Goal: Information Seeking & Learning: Check status

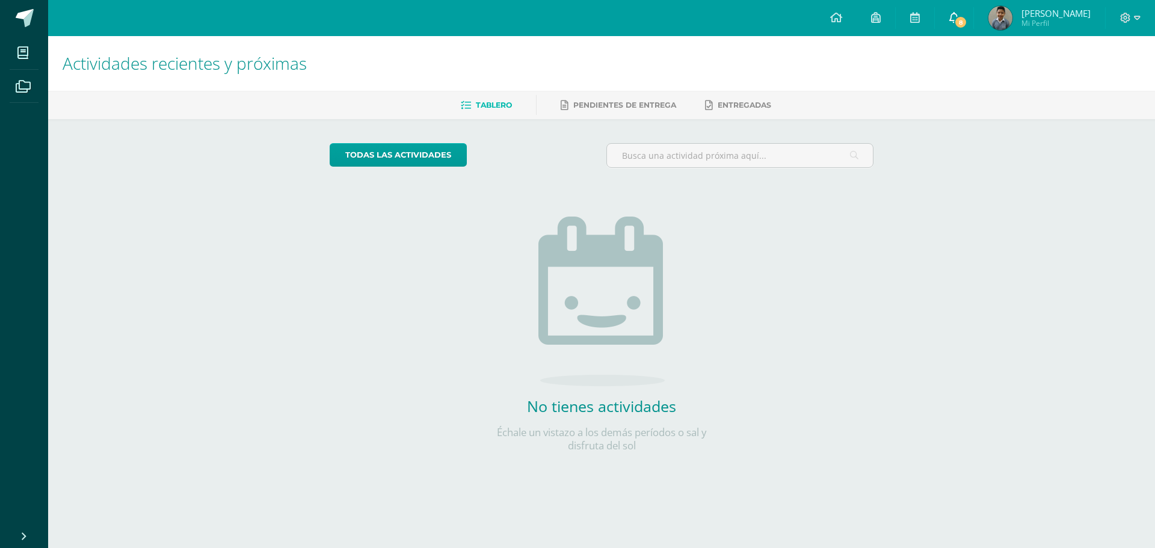
click at [966, 19] on span "8" at bounding box center [960, 22] width 13 height 13
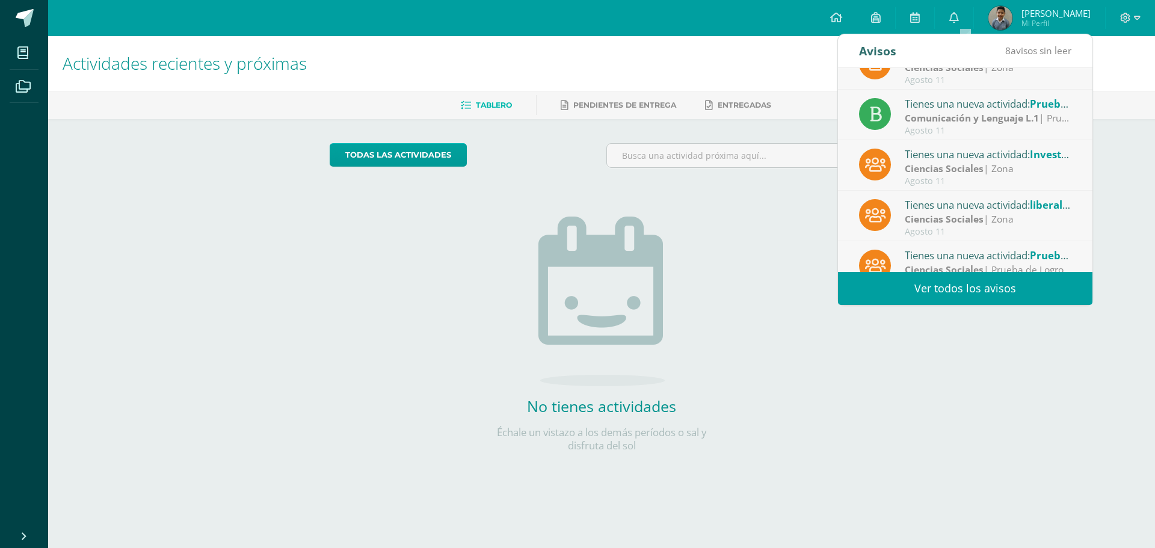
scroll to position [200, 0]
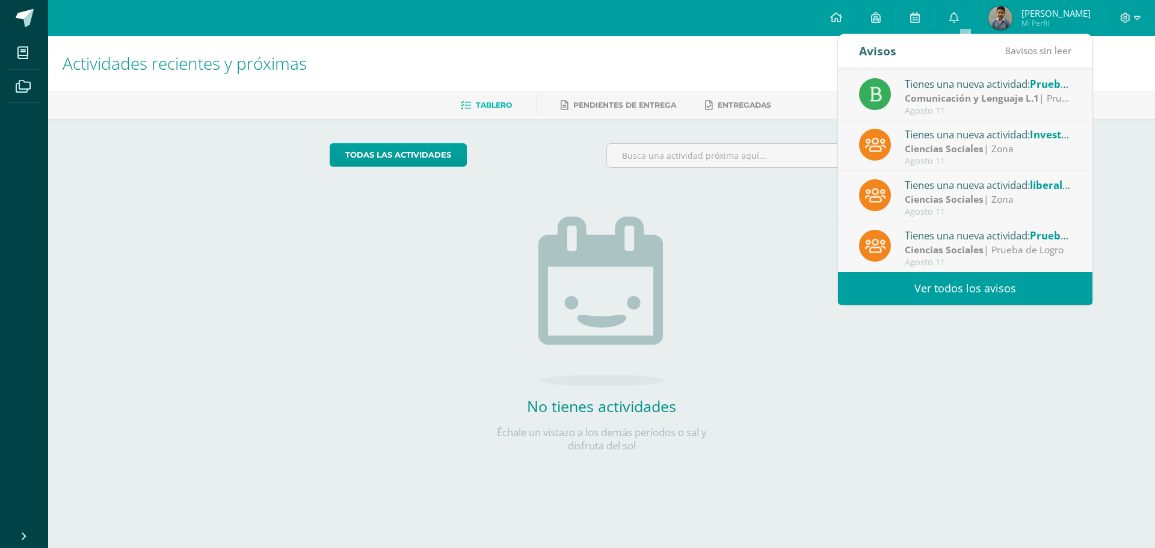
click at [978, 250] on strong "Ciencias Sociales" at bounding box center [944, 249] width 79 height 13
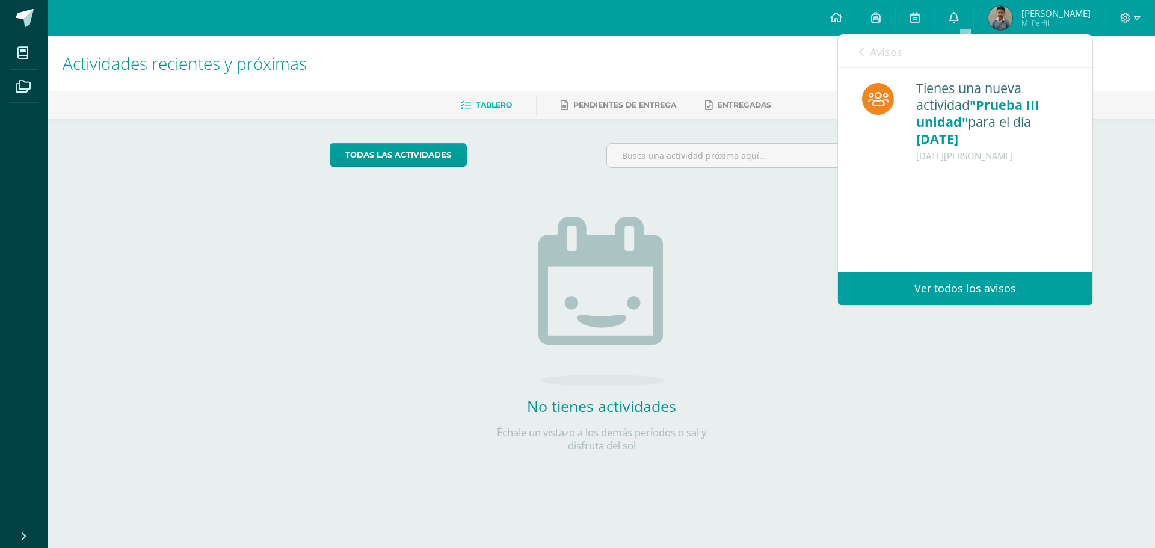
click at [864, 55] on link "Avisos" at bounding box center [880, 51] width 43 height 34
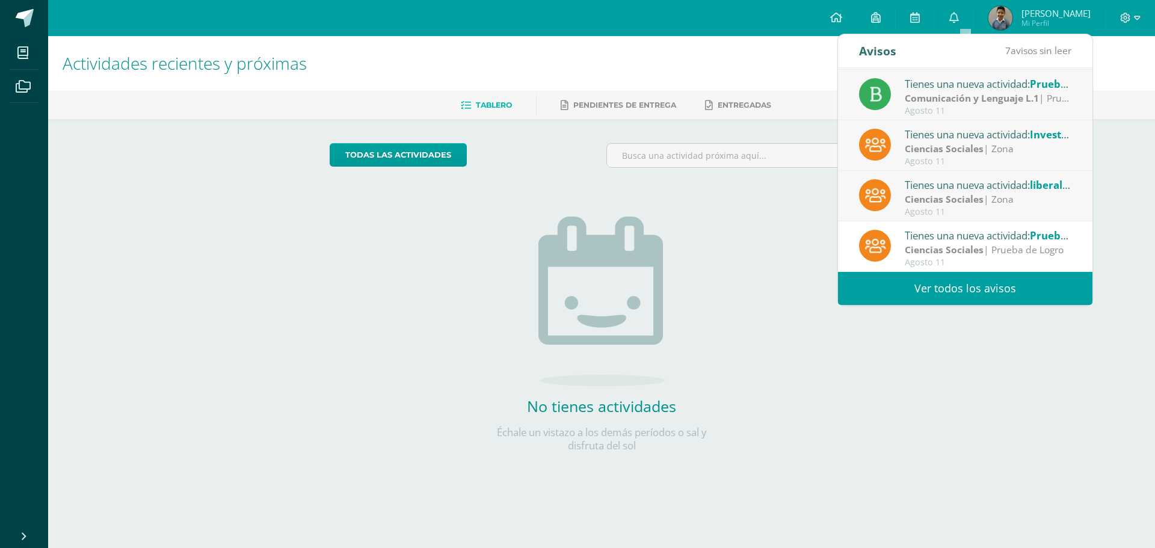
click at [954, 194] on strong "Ciencias Sociales" at bounding box center [944, 198] width 79 height 13
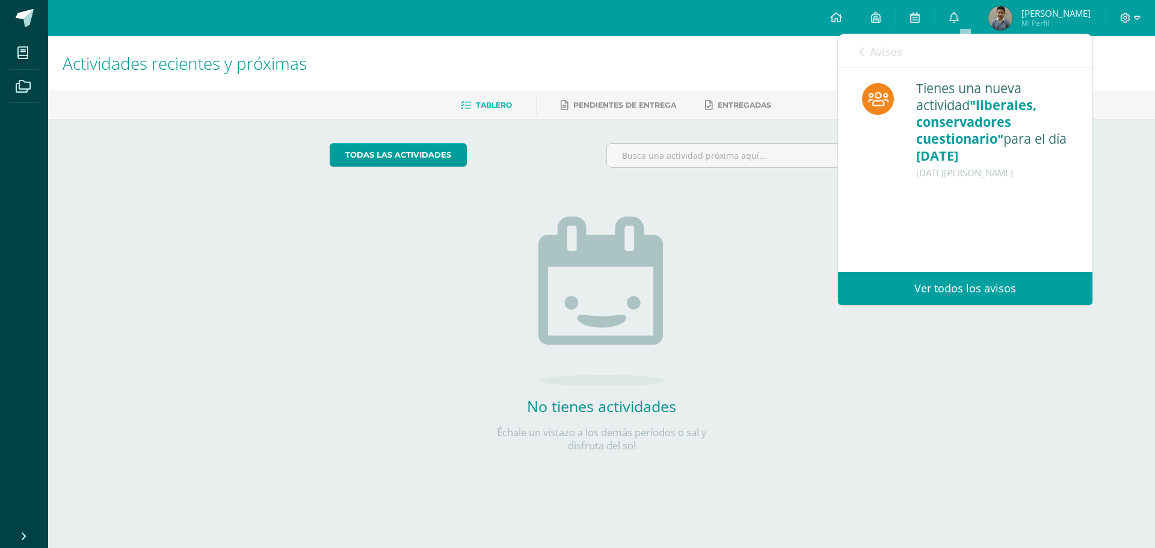
click at [854, 48] on div "Avisos 6 avisos sin leer Avisos" at bounding box center [965, 51] width 254 height 34
click at [860, 52] on icon at bounding box center [861, 52] width 5 height 10
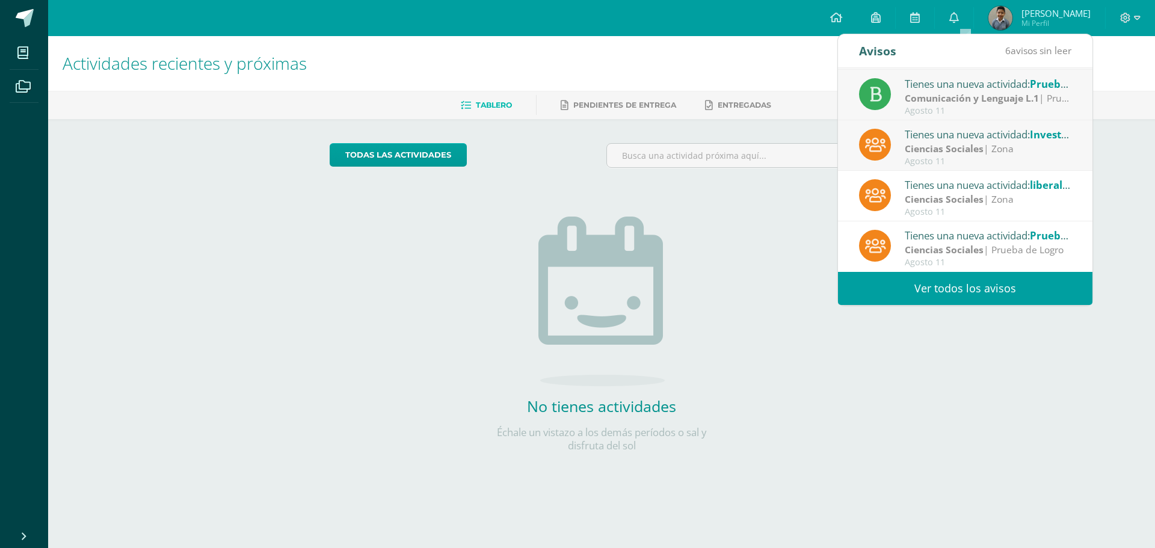
click at [921, 144] on strong "Ciencias Sociales" at bounding box center [944, 148] width 79 height 13
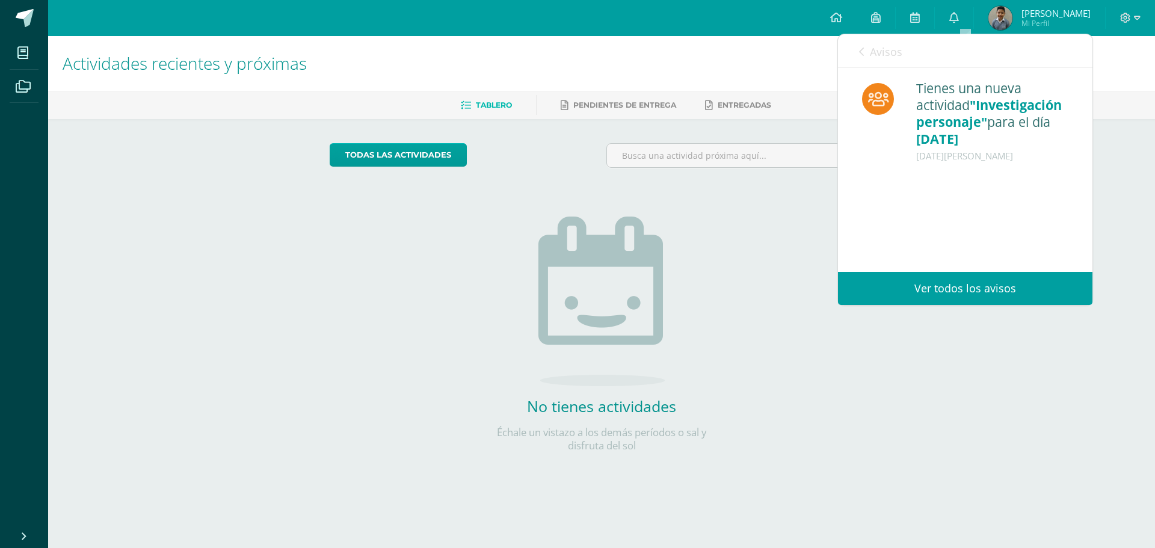
click at [864, 51] on icon at bounding box center [861, 52] width 5 height 10
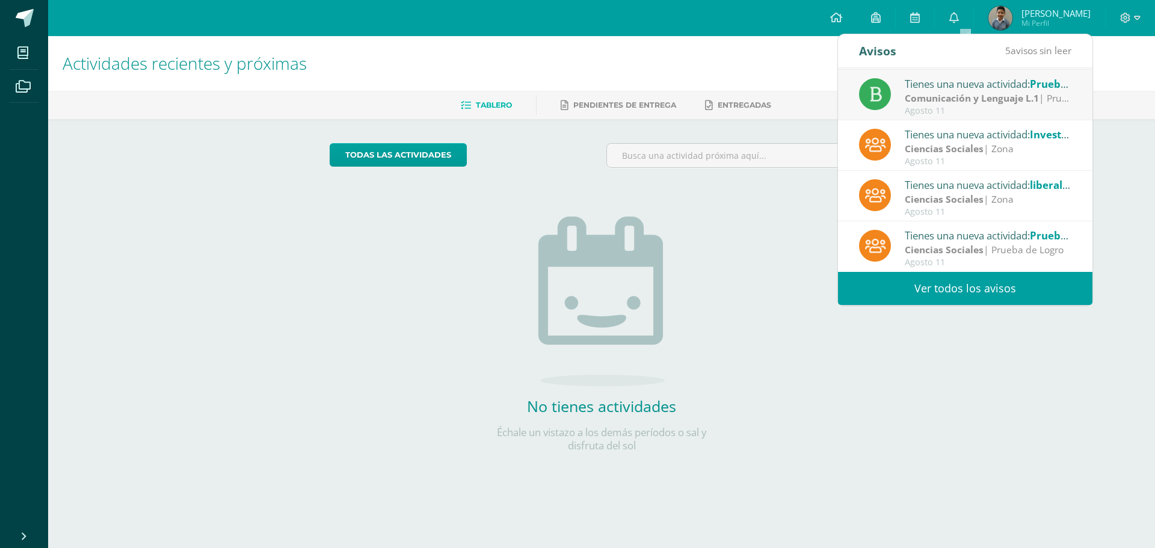
click at [931, 99] on strong "Comunicación y Lenguaje L.1" at bounding box center [972, 97] width 134 height 13
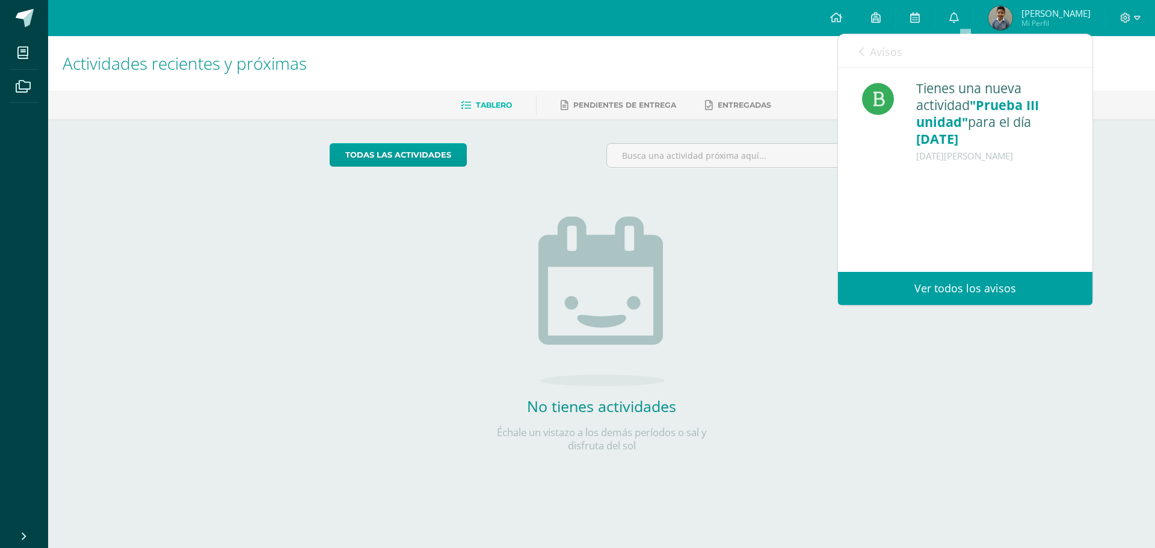
click at [860, 56] on icon at bounding box center [861, 52] width 5 height 10
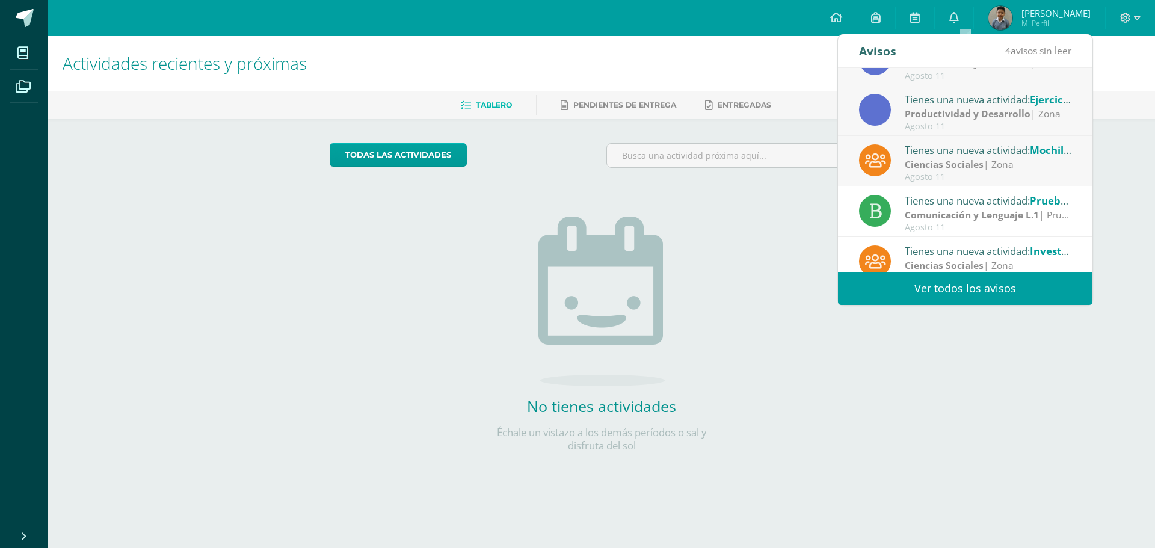
scroll to position [120, 0]
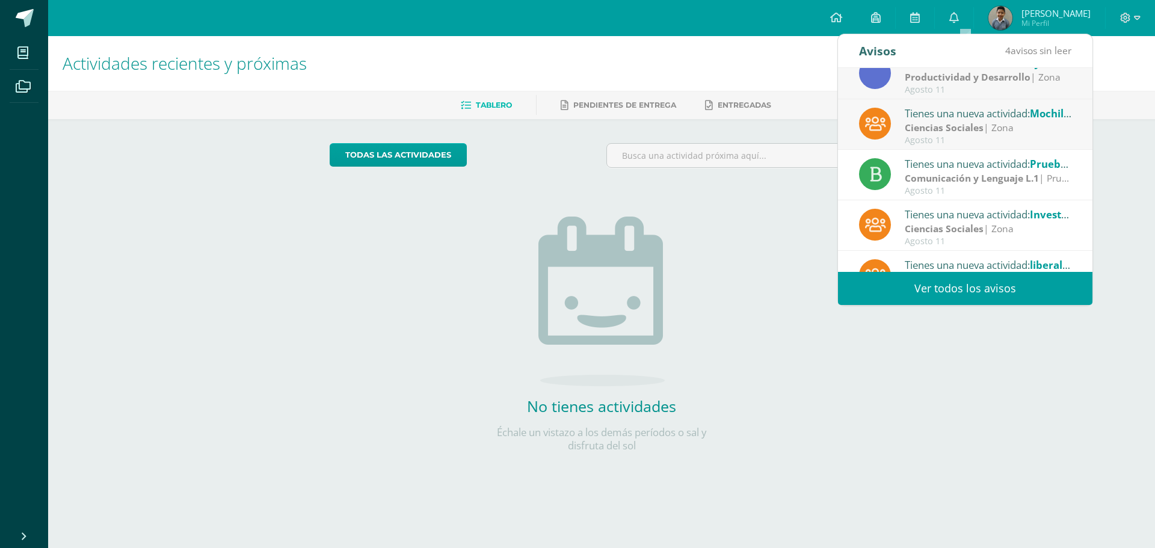
click at [961, 139] on div "Agosto 11" at bounding box center [988, 140] width 167 height 10
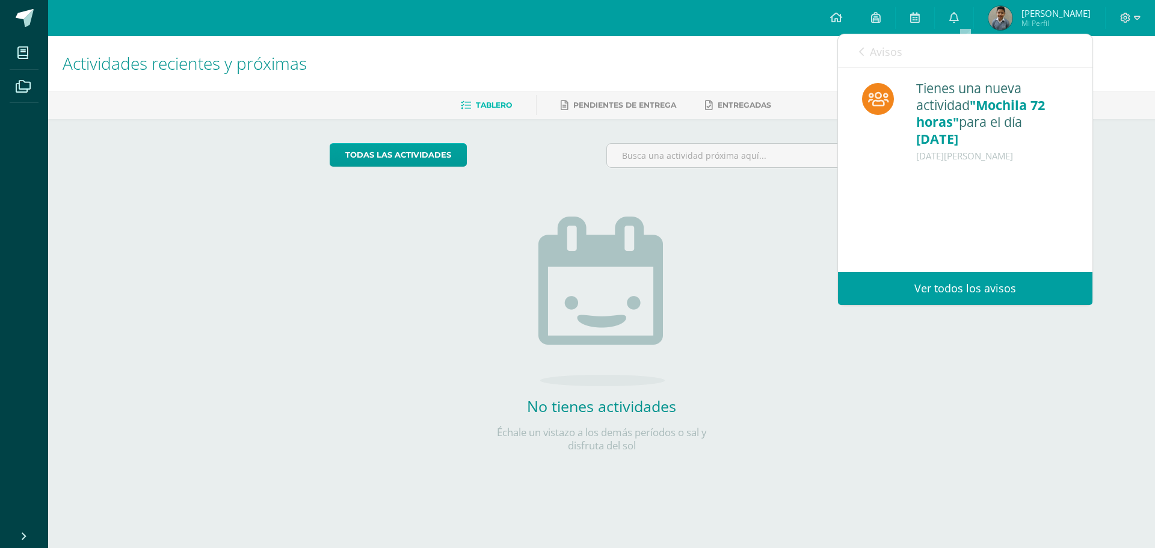
click at [861, 52] on icon at bounding box center [861, 52] width 5 height 10
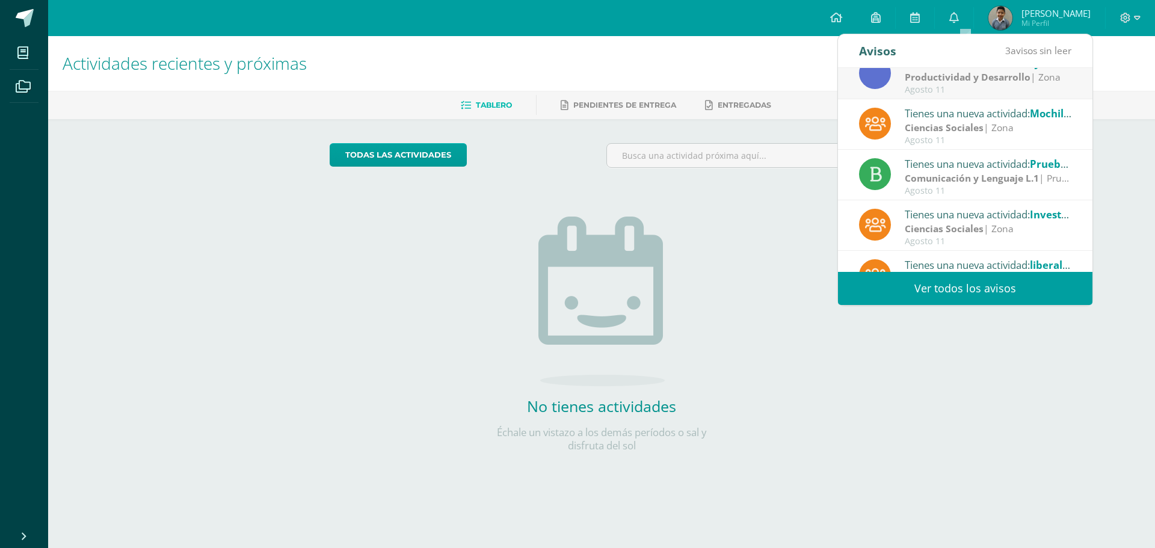
scroll to position [0, 0]
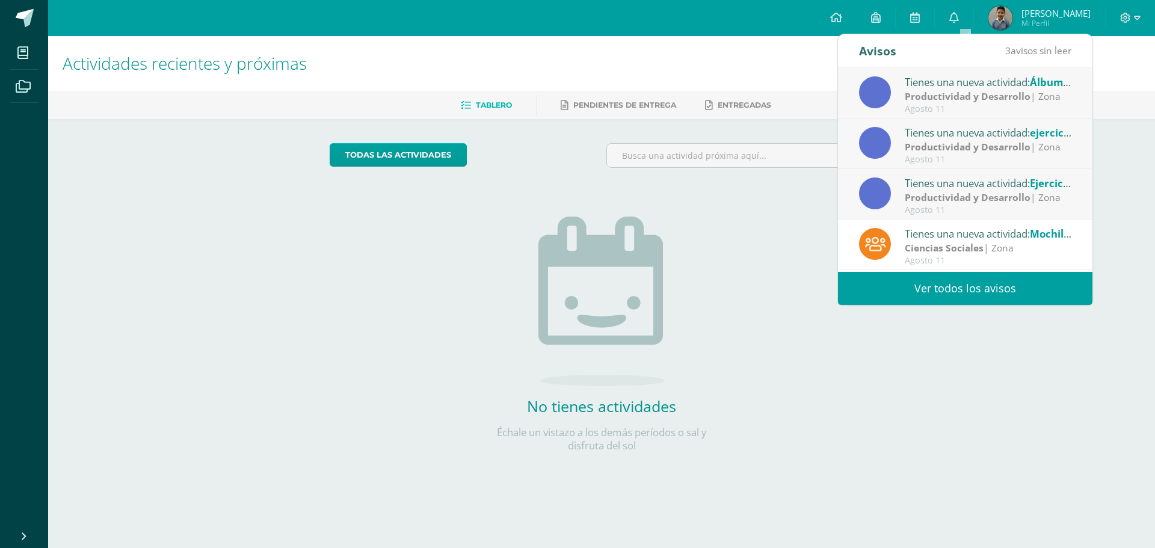
click at [957, 193] on strong "Productividad y Desarrollo" at bounding box center [968, 197] width 126 height 13
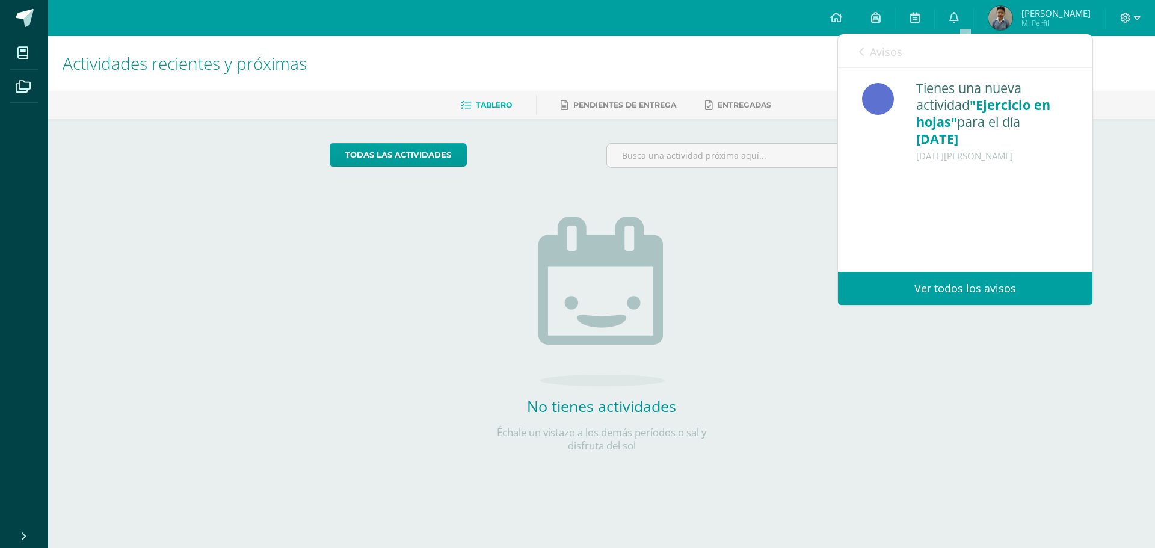
click at [863, 51] on icon at bounding box center [861, 52] width 5 height 10
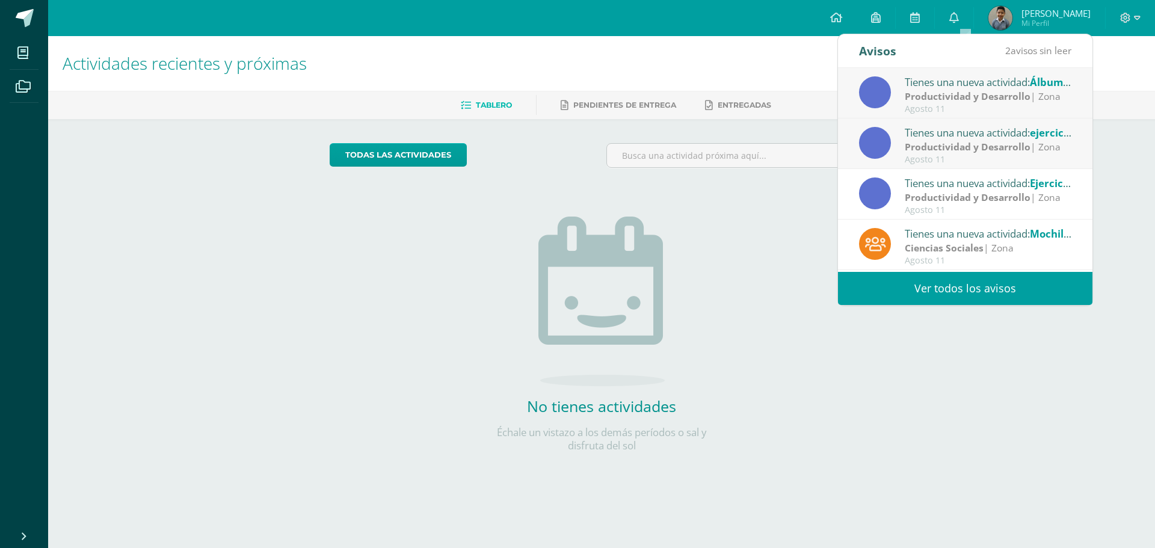
click at [954, 146] on strong "Productividad y Desarrollo" at bounding box center [968, 146] width 126 height 13
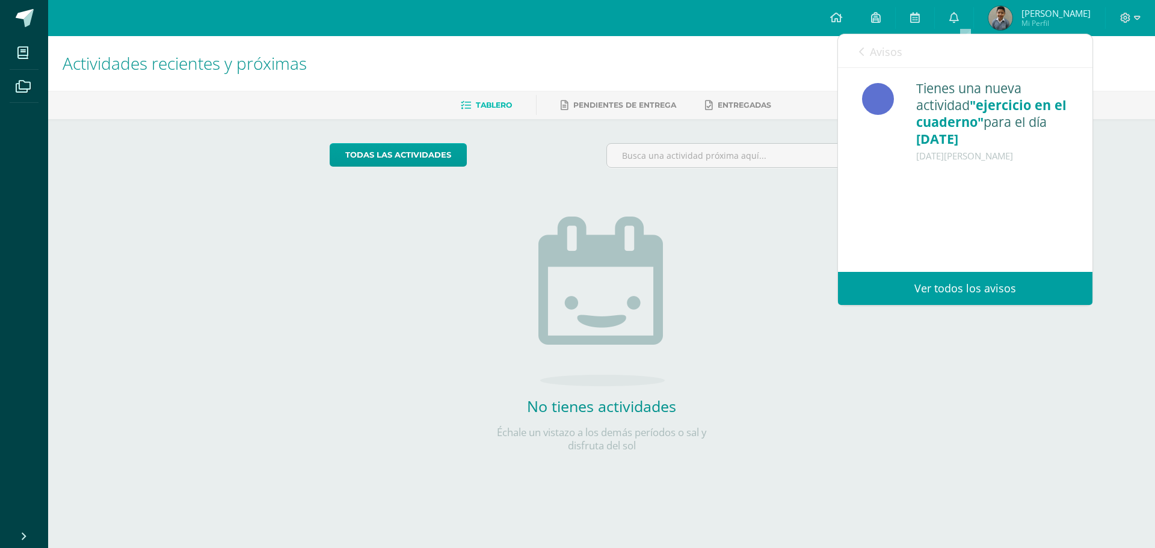
click at [866, 49] on link "Avisos" at bounding box center [880, 51] width 43 height 34
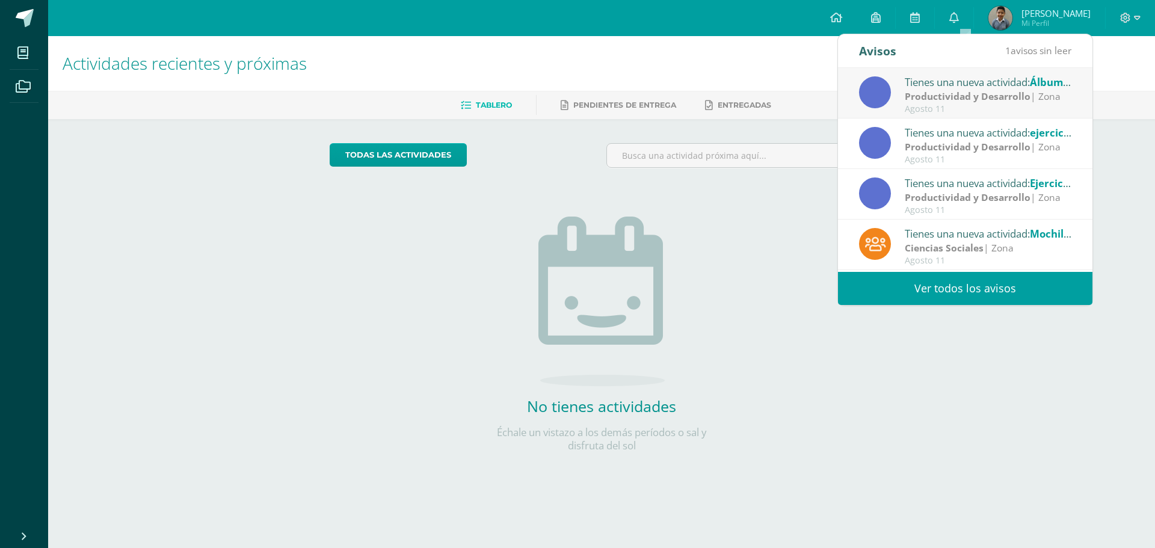
click at [921, 106] on div "Agosto 11" at bounding box center [988, 109] width 167 height 10
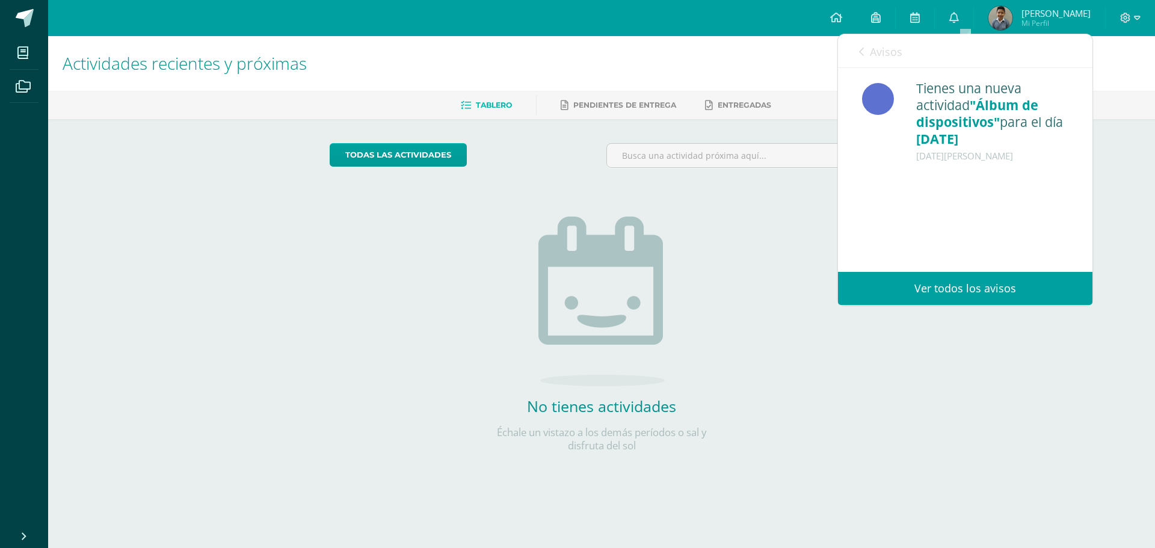
click at [860, 57] on icon at bounding box center [861, 52] width 5 height 10
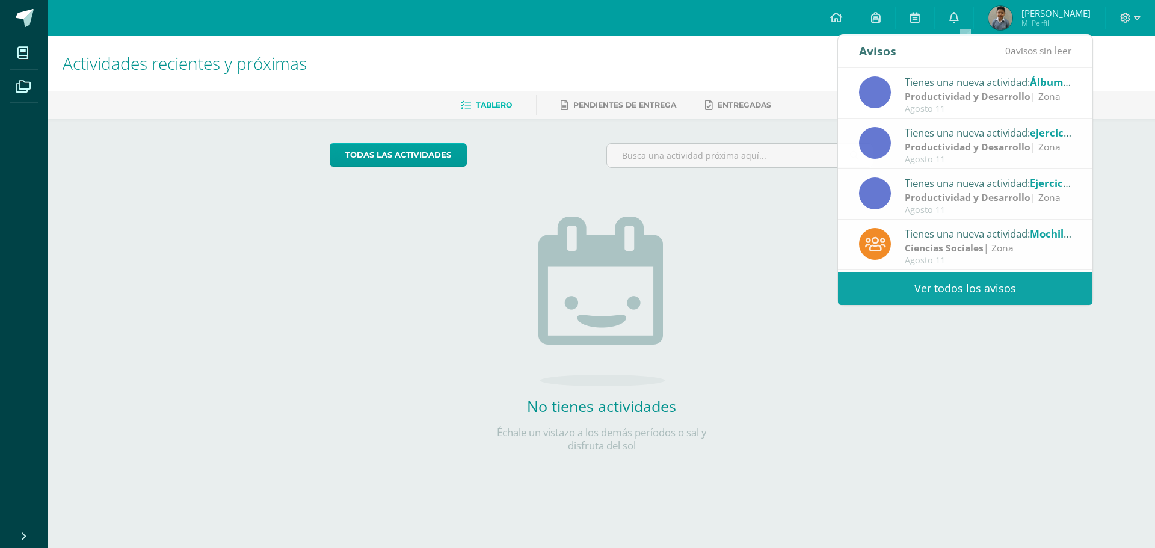
drag, startPoint x: 702, startPoint y: 289, endPoint x: 891, endPoint y: 235, distance: 197.1
click at [704, 291] on div "No tienes actividades Échale un vistazo a los demás períodos o sal y disfruta d…" at bounding box center [601, 314] width 241 height 275
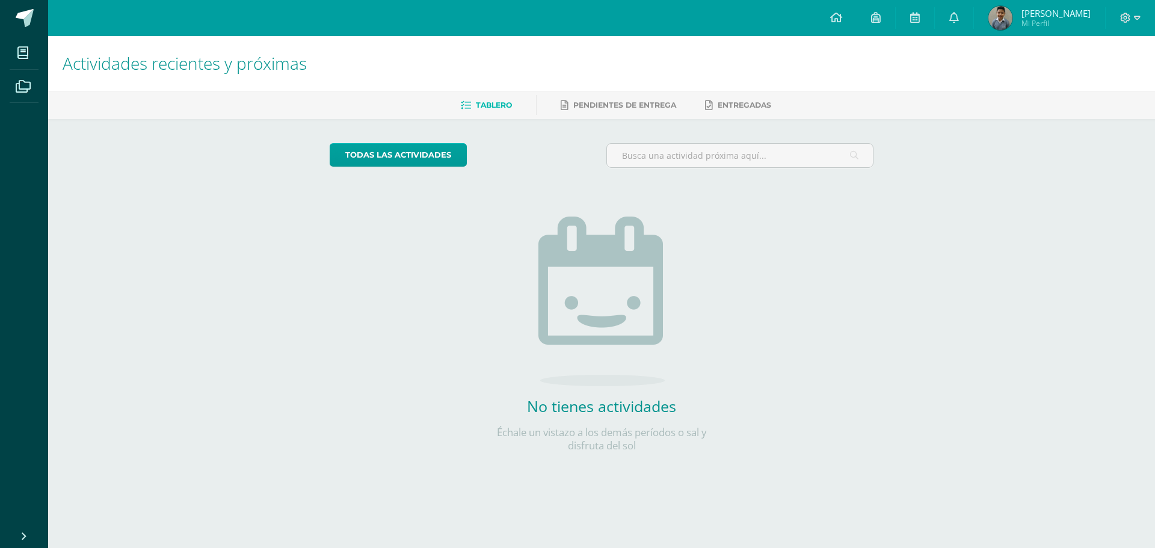
click at [1039, 21] on span "Mi Perfil" at bounding box center [1055, 23] width 69 height 10
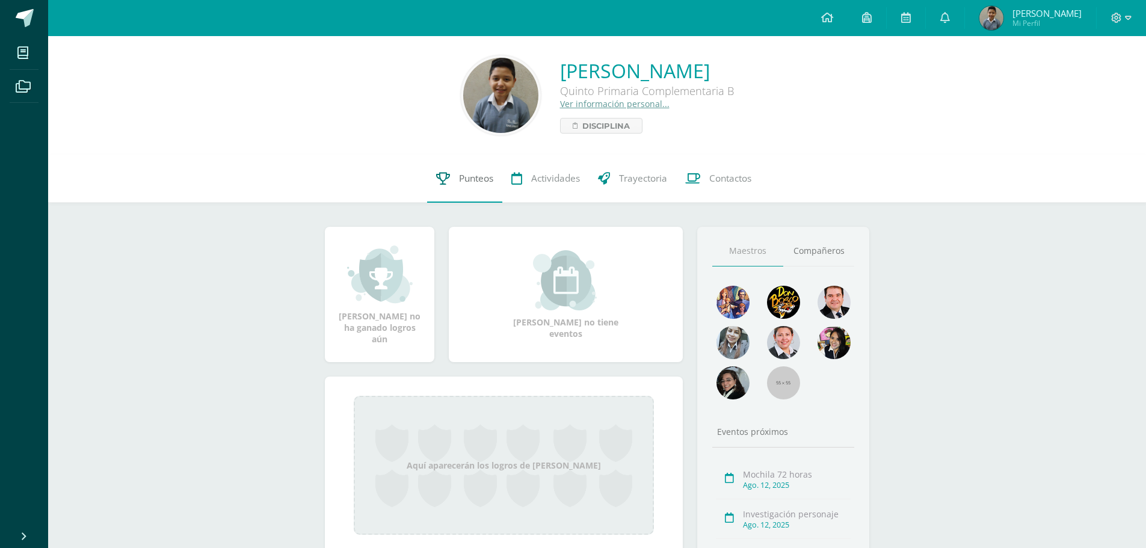
click at [479, 179] on span "Punteos" at bounding box center [476, 178] width 34 height 13
